Goal: Task Accomplishment & Management: Use online tool/utility

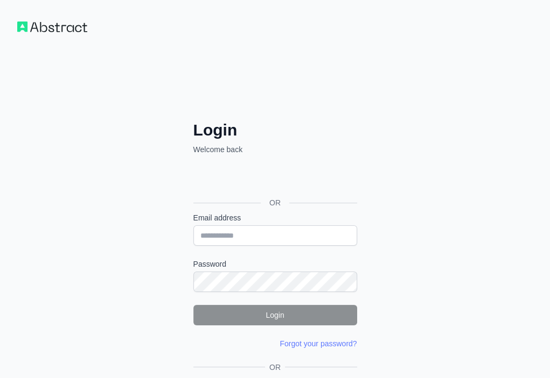
drag, startPoint x: 0, startPoint y: 0, endPoint x: 110, endPoint y: 341, distance: 358.5
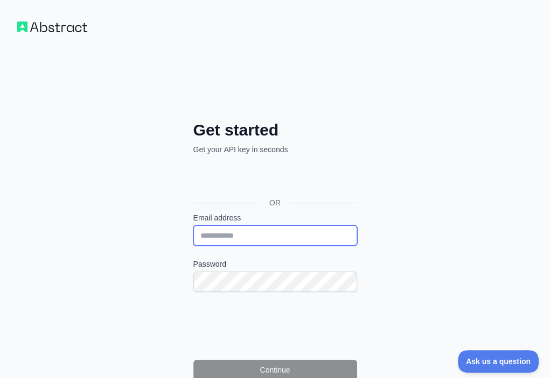
click at [193, 226] on input "Email address" at bounding box center [275, 236] width 164 height 20
paste input "**********"
type input "**********"
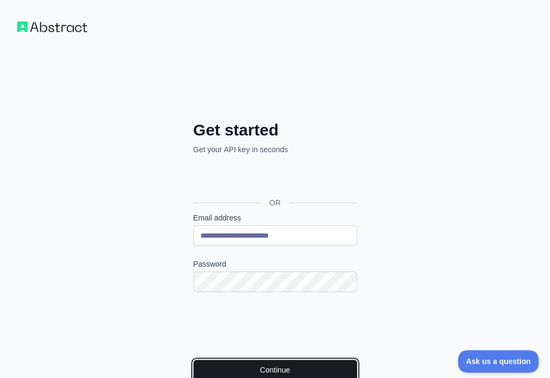
click at [193, 360] on button "Continue" at bounding box center [275, 370] width 164 height 20
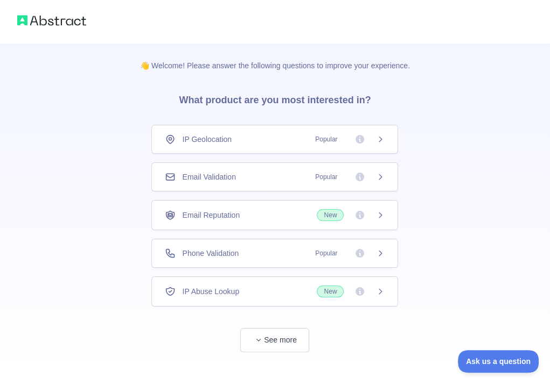
click at [268, 179] on div "Email Validation Popular" at bounding box center [275, 177] width 220 height 11
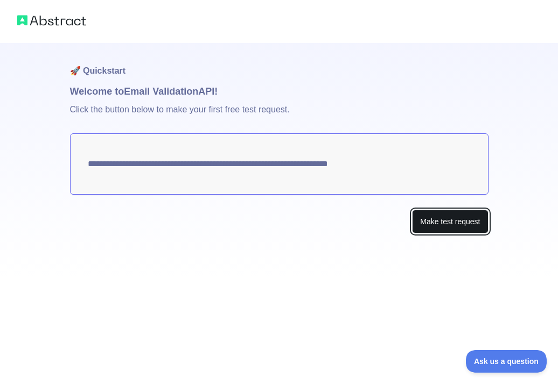
click at [423, 221] on button "Make test request" at bounding box center [450, 222] width 76 height 24
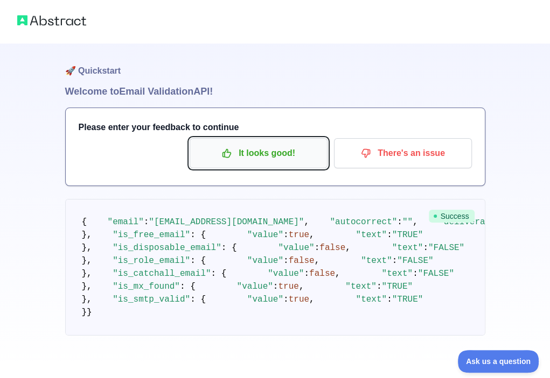
click at [266, 162] on p "It looks good!" at bounding box center [259, 153] width 122 height 18
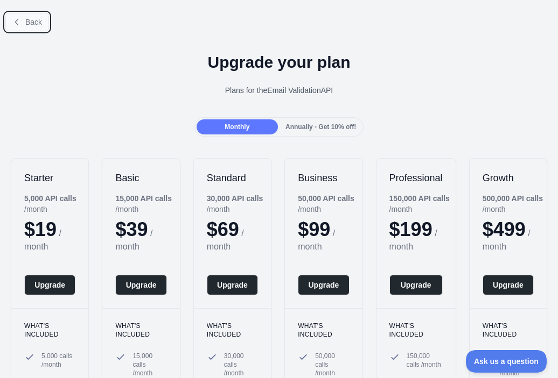
click at [34, 24] on span "Back" at bounding box center [33, 22] width 17 height 9
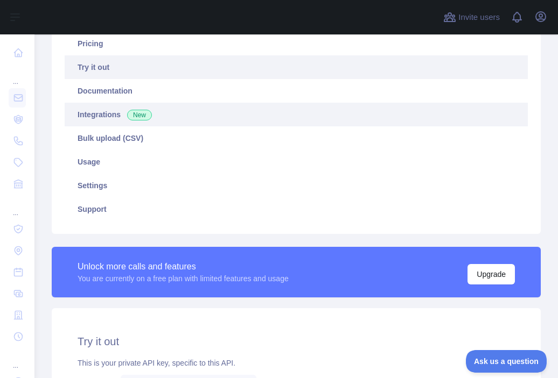
scroll to position [215, 0]
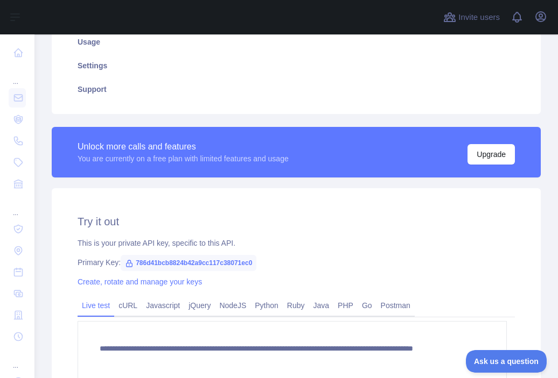
click at [226, 263] on span "786d41bcb8824b42a9cc117c38071ec0" at bounding box center [189, 263] width 136 height 16
copy span "786d41bcb8824b42a9cc117c38071ec0"
